Goal: Navigation & Orientation: Find specific page/section

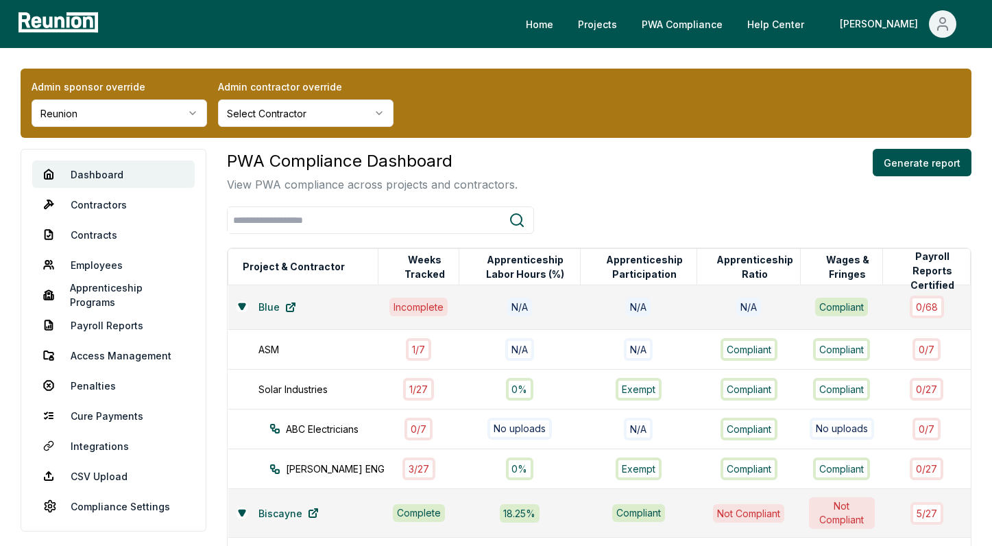
click at [143, 112] on html "Please visit us on your desktop We're working on making our marketplace mobile-…" at bounding box center [496, 458] width 992 height 916
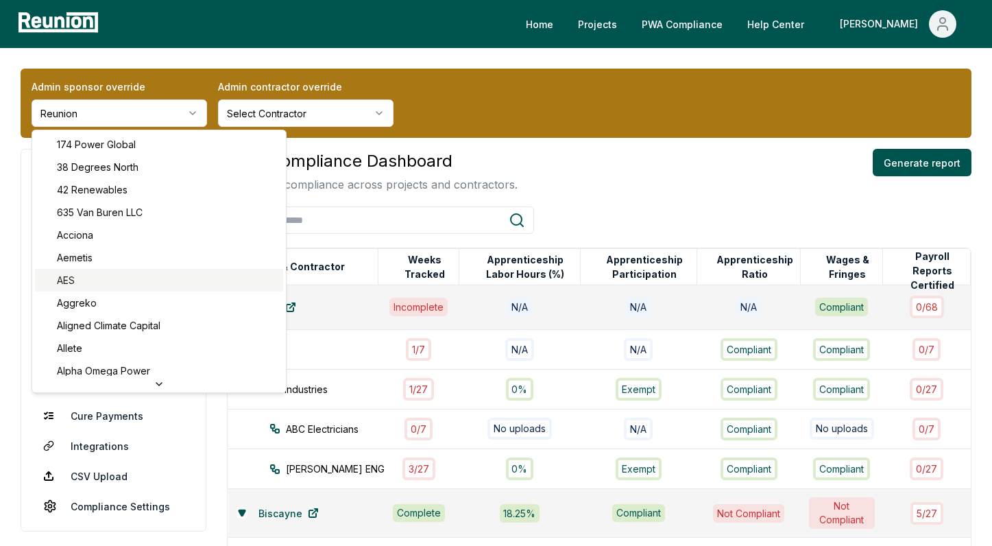
scroll to position [13, 0]
